Goal: Task Accomplishment & Management: Manage account settings

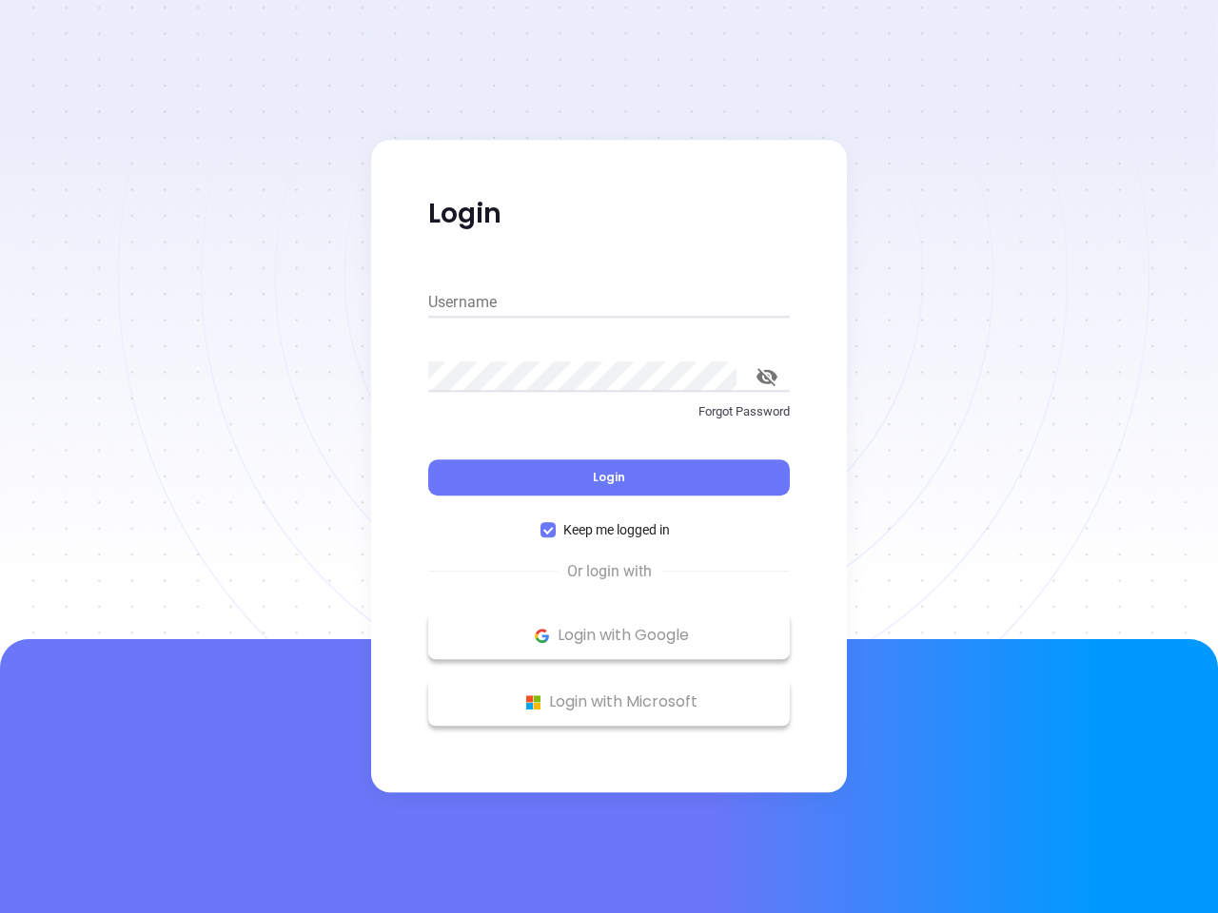
click at [609, 457] on div "Login" at bounding box center [609, 466] width 362 height 59
click at [609, 303] on input "Username" at bounding box center [609, 302] width 362 height 30
click at [767, 377] on icon "toggle password visibility" at bounding box center [766, 377] width 21 height 18
click at [609, 478] on span "Login" at bounding box center [609, 477] width 32 height 16
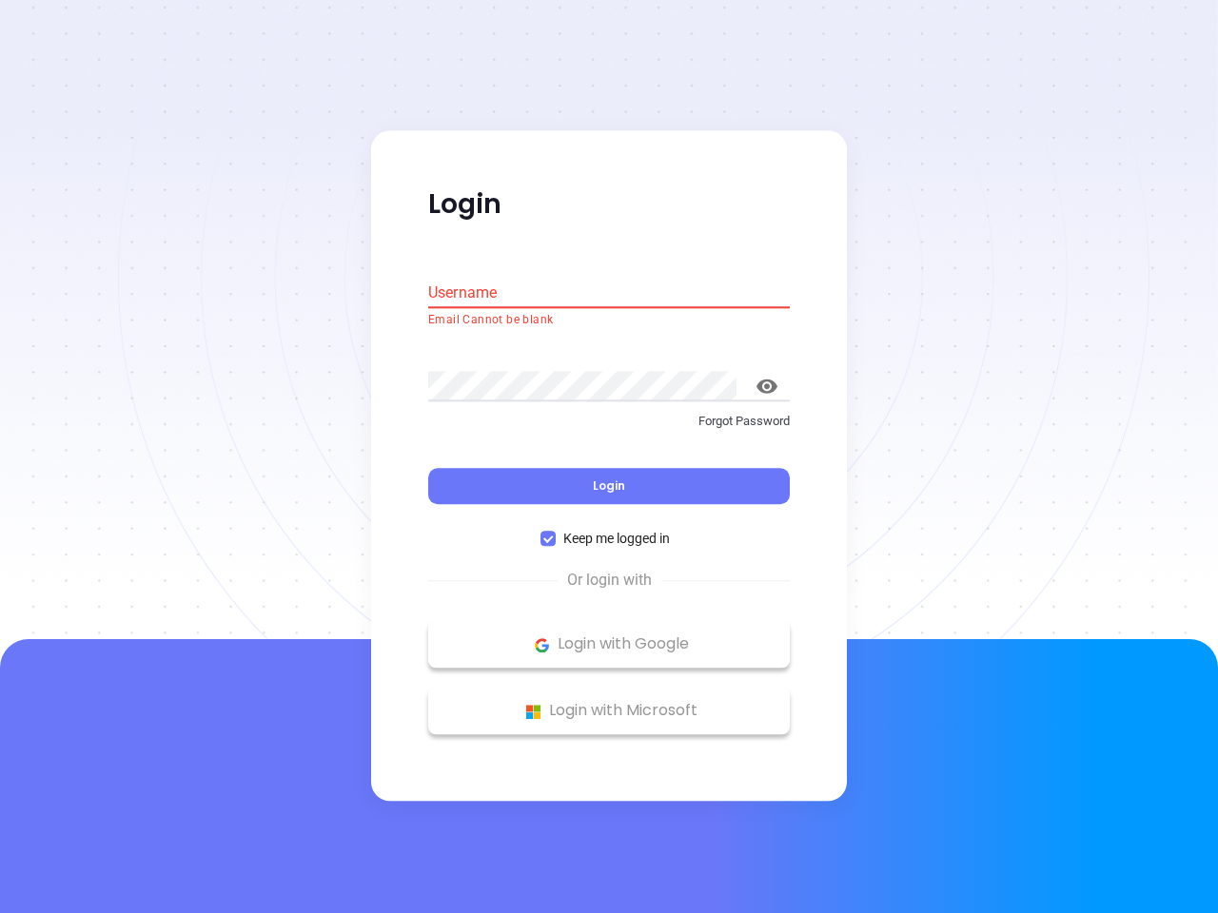
click at [609, 530] on span "Keep me logged in" at bounding box center [617, 539] width 122 height 21
click at [556, 532] on input "Keep me logged in" at bounding box center [547, 539] width 15 height 15
checkbox input "false"
click at [609, 636] on p "Login with Google" at bounding box center [609, 645] width 343 height 29
click at [609, 702] on p "Login with Microsoft" at bounding box center [609, 711] width 343 height 29
